Goal: Navigation & Orientation: Find specific page/section

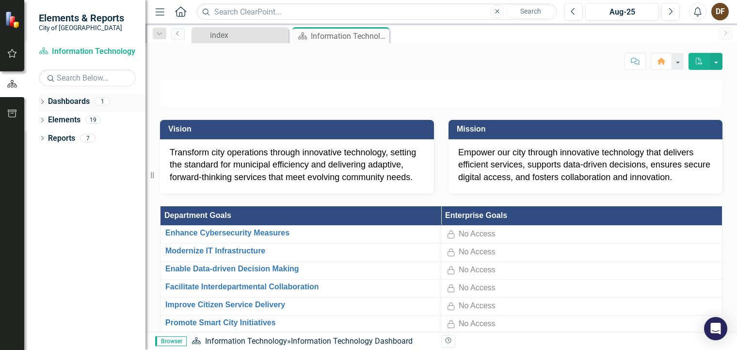
click at [74, 102] on link "Dashboards" at bounding box center [69, 101] width 42 height 11
click at [43, 98] on div "Dropdown Dashboards 1" at bounding box center [92, 103] width 107 height 18
click at [328, 30] on div "Information Technology Dashboard" at bounding box center [337, 36] width 52 height 12
click at [61, 100] on link "Dashboards" at bounding box center [69, 101] width 42 height 11
click at [59, 122] on link "Elements" at bounding box center [64, 120] width 33 height 11
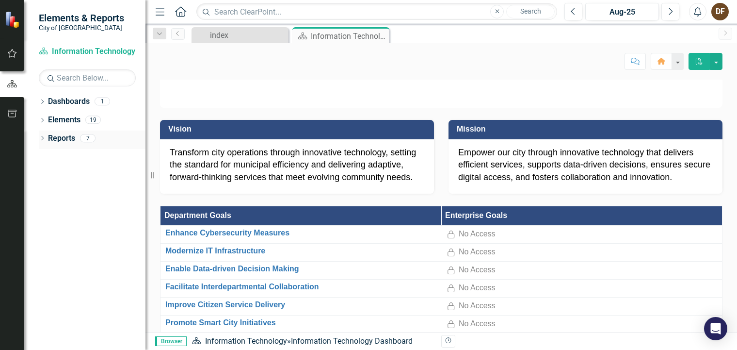
click at [62, 137] on link "Reports" at bounding box center [61, 138] width 27 height 11
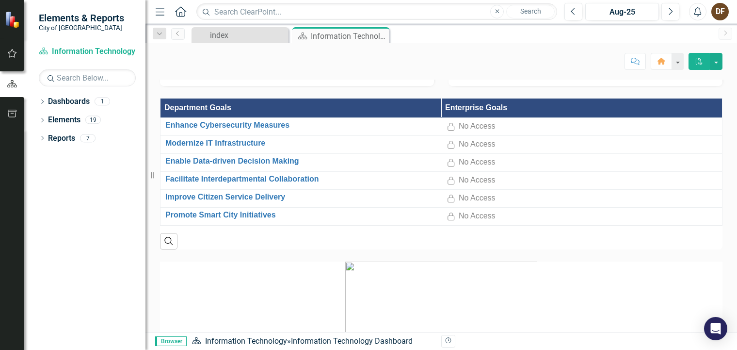
scroll to position [194, 0]
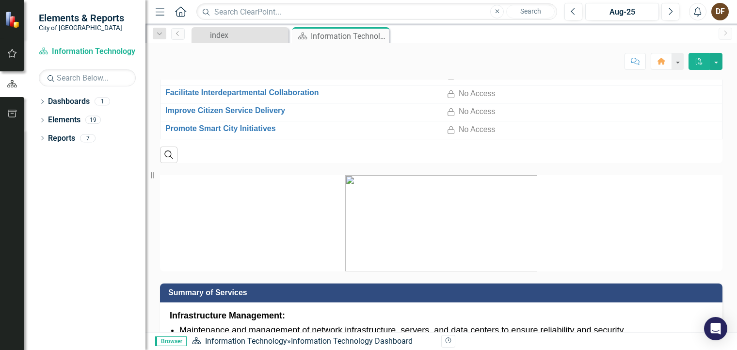
click at [246, 43] on link "Enhance Cybersecurity Measures" at bounding box center [300, 38] width 271 height 9
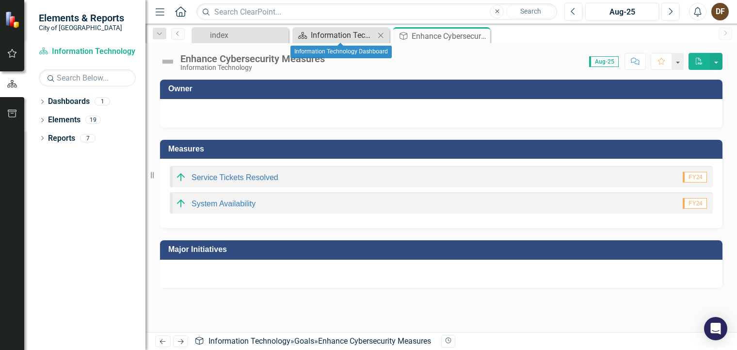
click at [338, 35] on div "Information Technology Dashboard" at bounding box center [343, 35] width 64 height 12
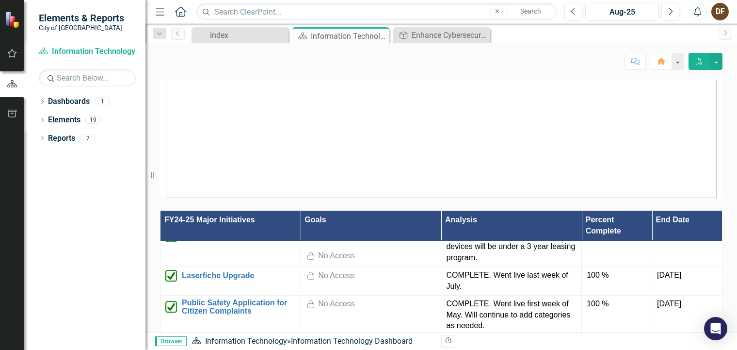
scroll to position [728, 0]
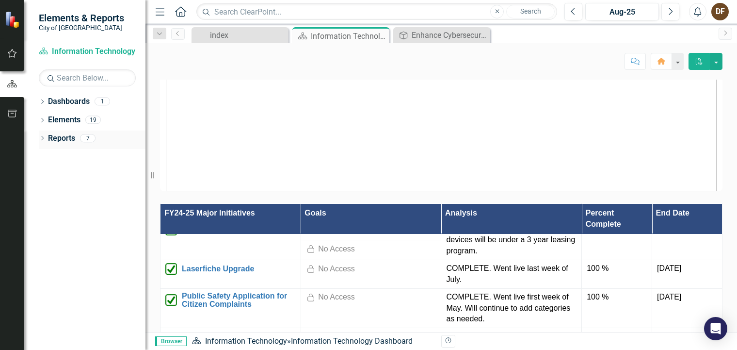
click at [46, 138] on icon "Dropdown" at bounding box center [42, 138] width 7 height 5
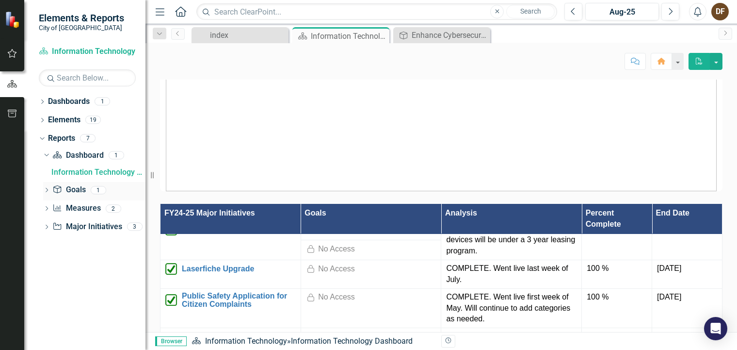
click at [48, 191] on icon "Dropdown" at bounding box center [46, 190] width 7 height 5
click at [77, 193] on div "Information Technology Goals" at bounding box center [98, 190] width 94 height 9
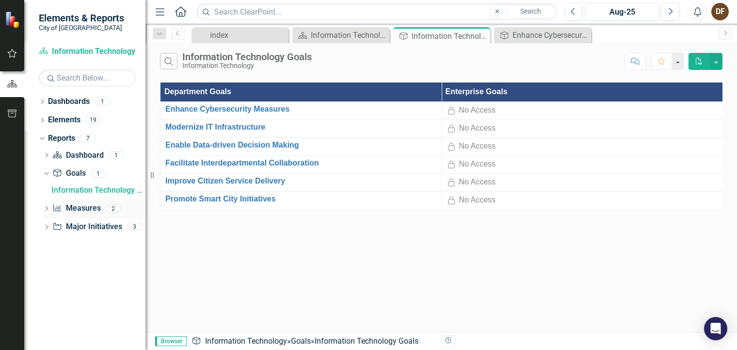
click at [48, 207] on icon "Dropdown" at bounding box center [46, 209] width 7 height 5
click at [92, 206] on div "Information Technology Measures" at bounding box center [98, 208] width 94 height 9
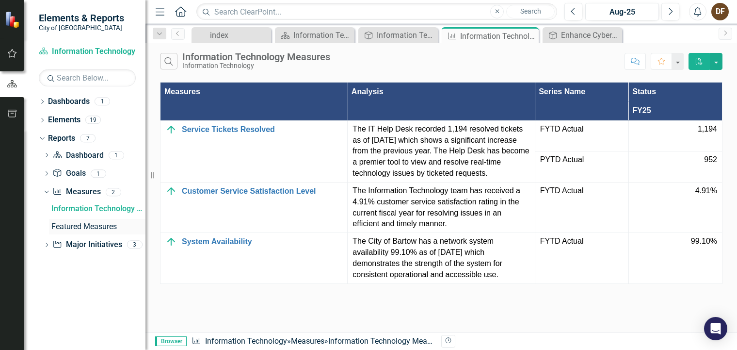
click at [90, 225] on div "Featured Measures" at bounding box center [98, 226] width 94 height 9
